Goal: Find specific page/section: Find specific page/section

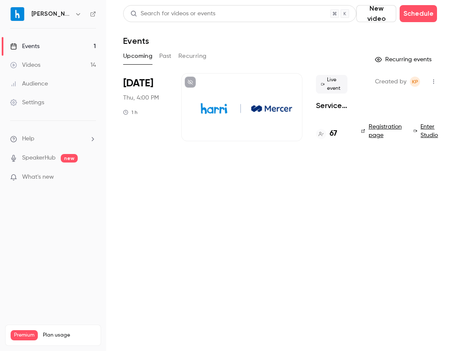
click at [334, 135] on h4 "67" at bounding box center [334, 133] width 8 height 11
